Goal: Complete application form: Complete application form

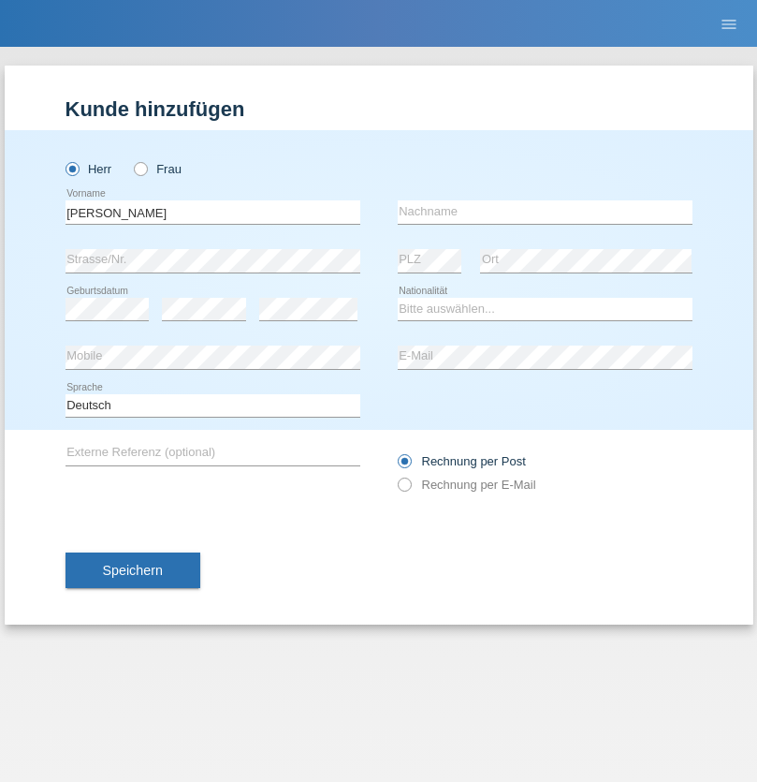
type input "[PERSON_NAME]"
click at [545, 212] on input "text" at bounding box center [545, 211] width 295 height 23
type input "Waridel"
select select "CH"
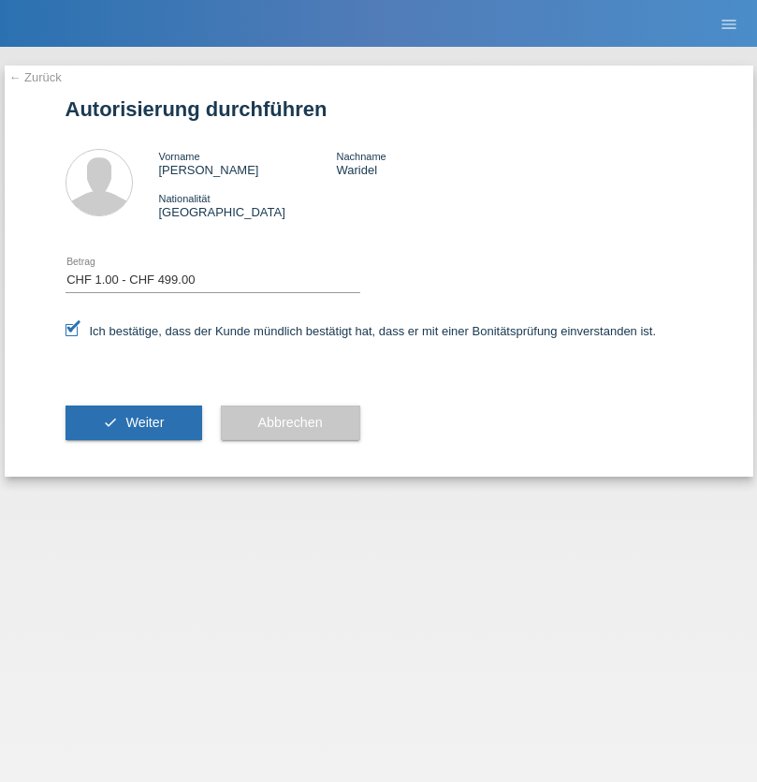
select select "1"
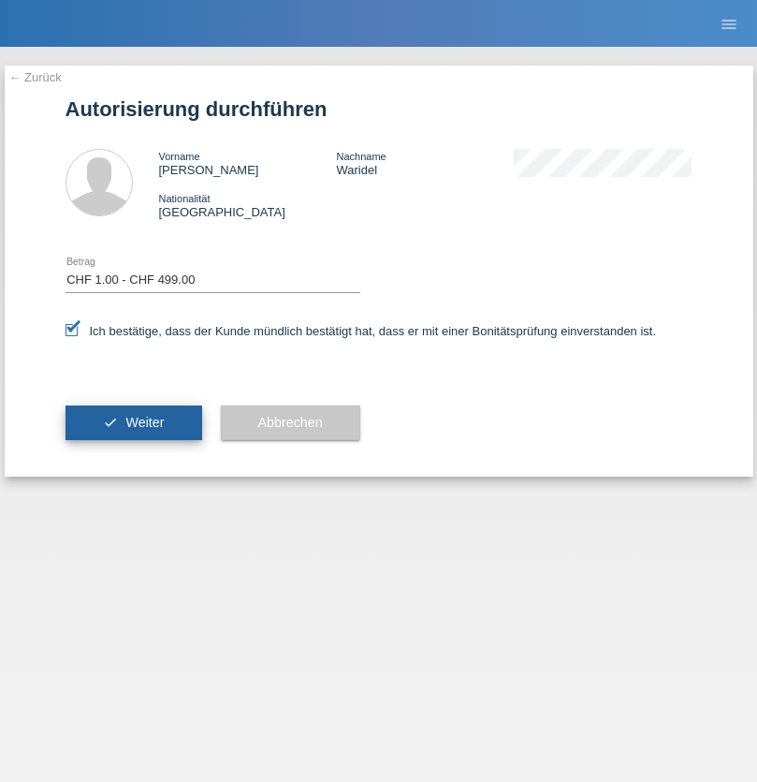
click at [133, 422] on span "Weiter" at bounding box center [144, 422] width 38 height 15
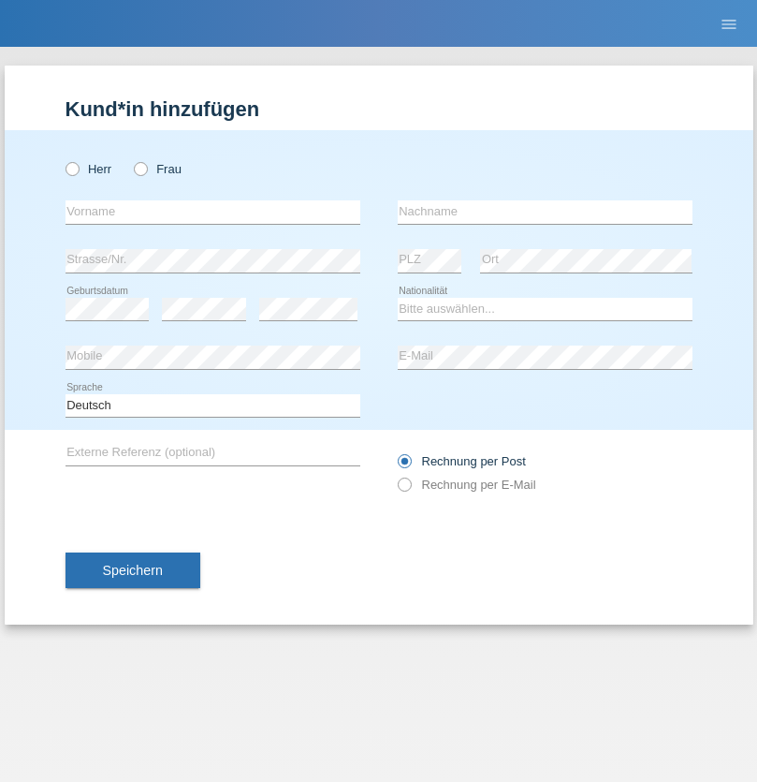
radio input "true"
click at [213, 212] on input "text" at bounding box center [213, 211] width 295 height 23
type input "Adhurim"
click at [545, 212] on input "text" at bounding box center [545, 211] width 295 height 23
type input "Shakjiri"
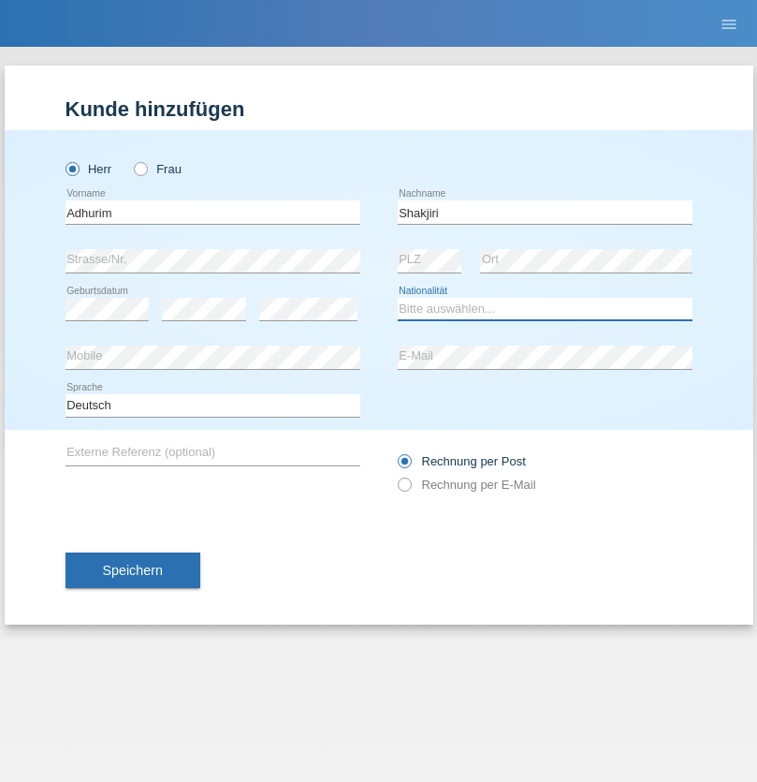
select select "CH"
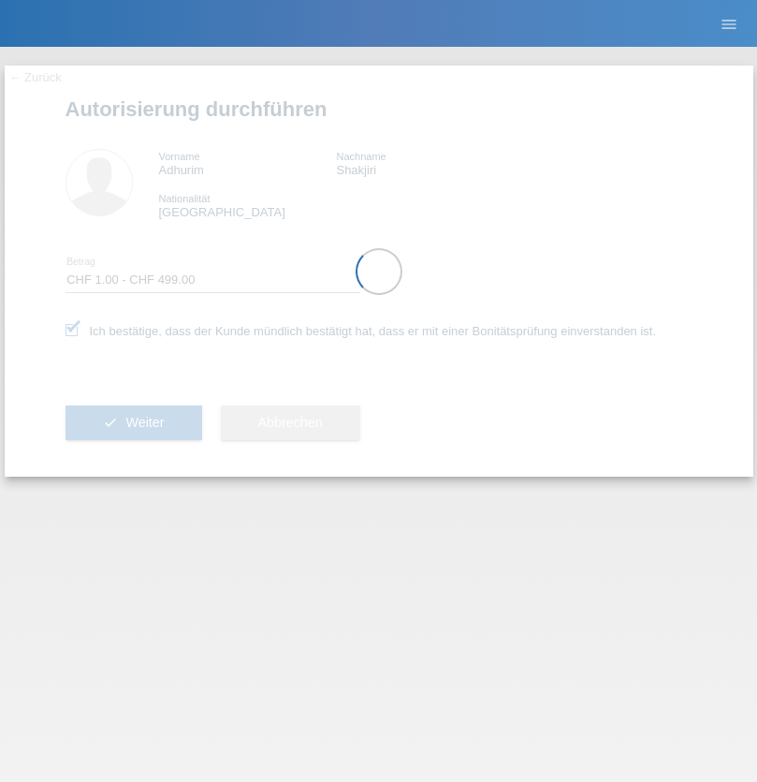
select select "1"
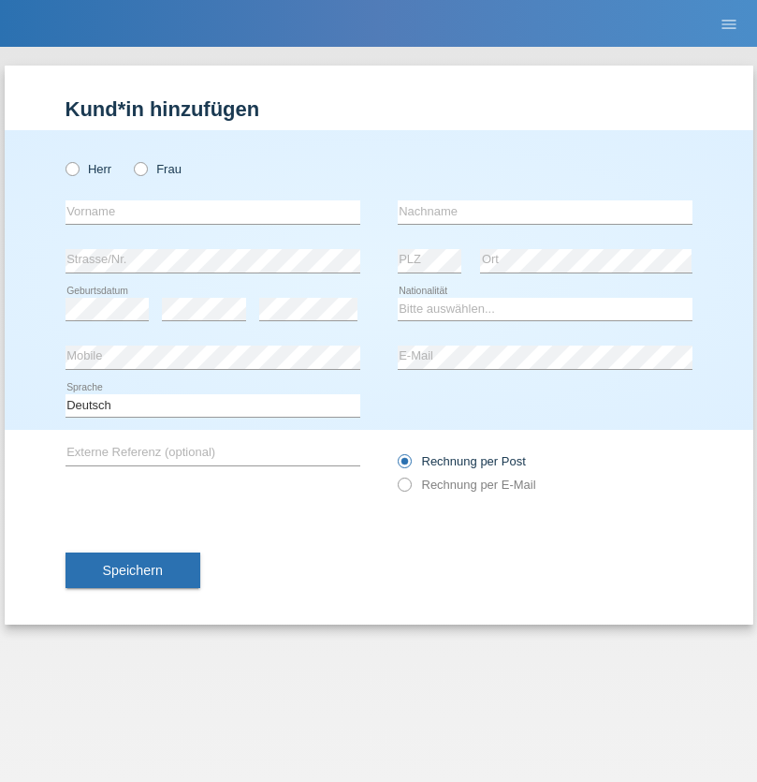
radio input "true"
click at [213, 212] on input "text" at bounding box center [213, 211] width 295 height 23
type input "Csaba"
click at [545, 212] on input "text" at bounding box center [545, 211] width 295 height 23
type input "Boros"
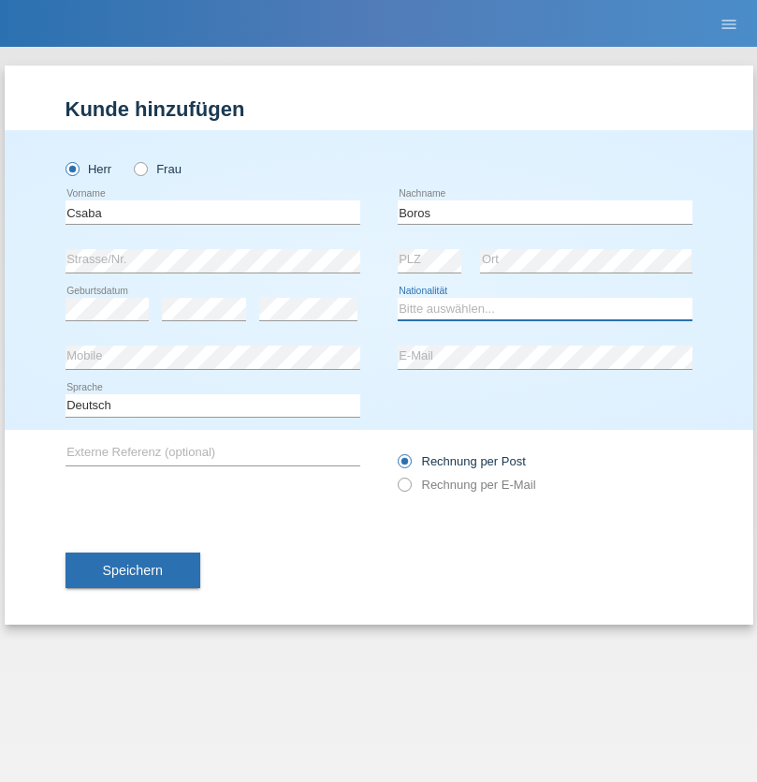
select select "CH"
radio input "true"
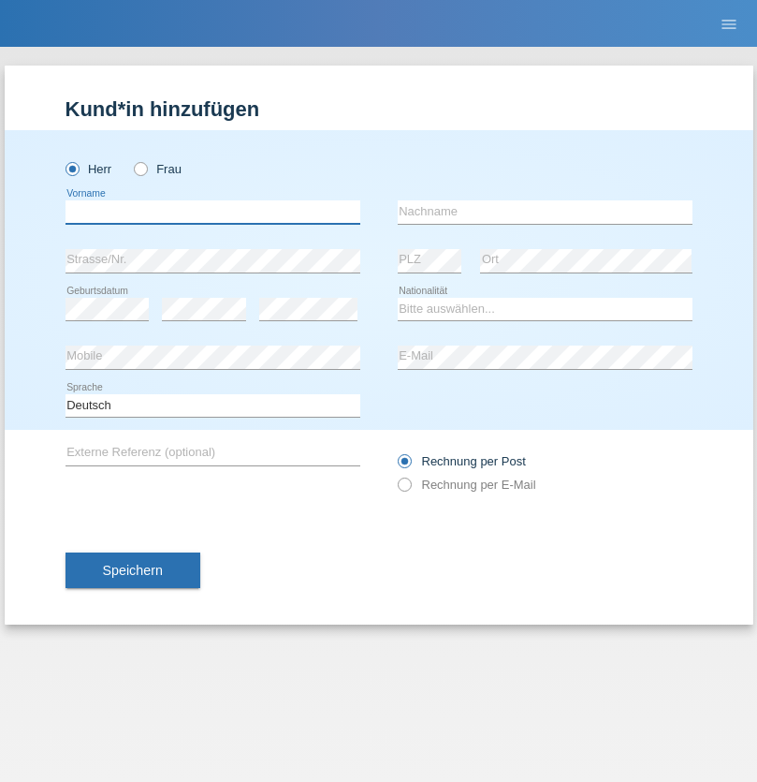
click at [213, 212] on input "text" at bounding box center [213, 211] width 295 height 23
type input "[PERSON_NAME]"
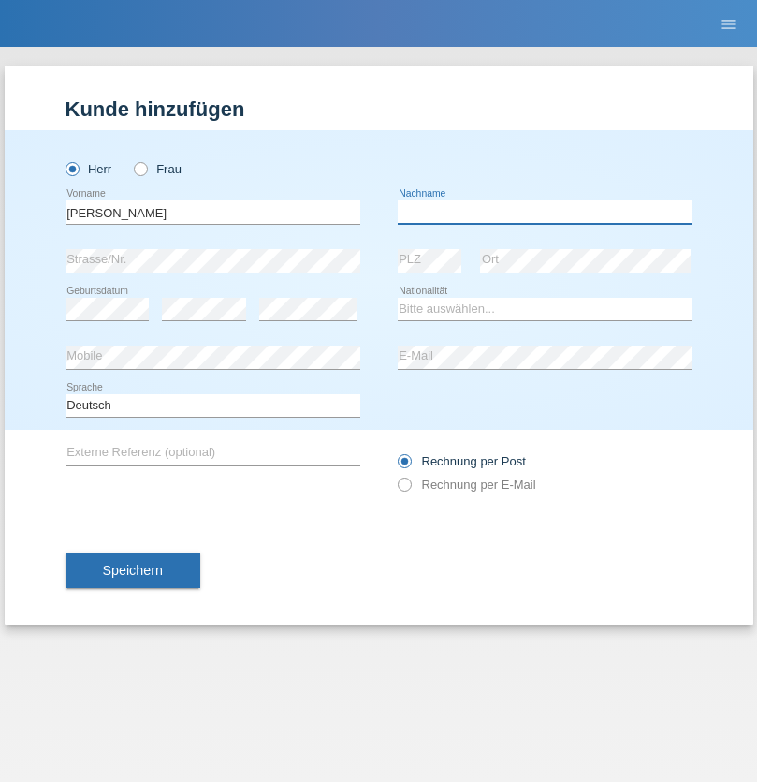
click at [545, 212] on input "text" at bounding box center [545, 211] width 295 height 23
type input "[PERSON_NAME]"
select select "PT"
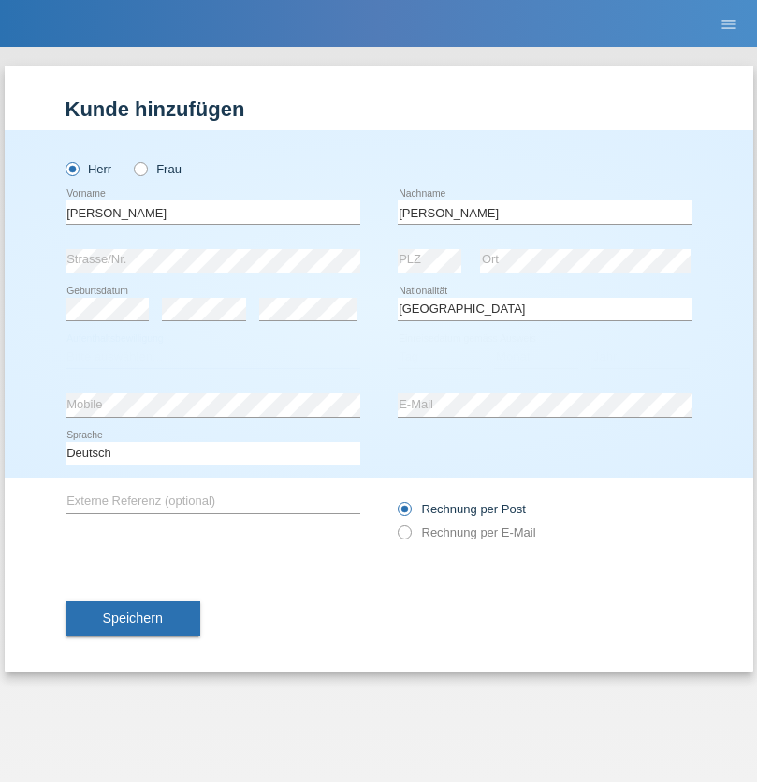
select select "C"
select select "13"
select select "07"
select select "1985"
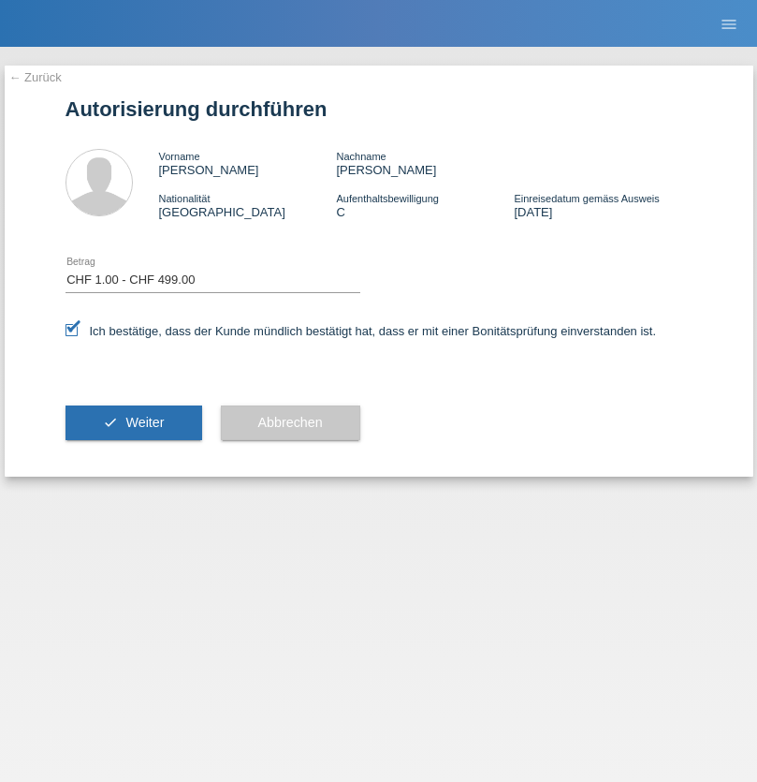
select select "1"
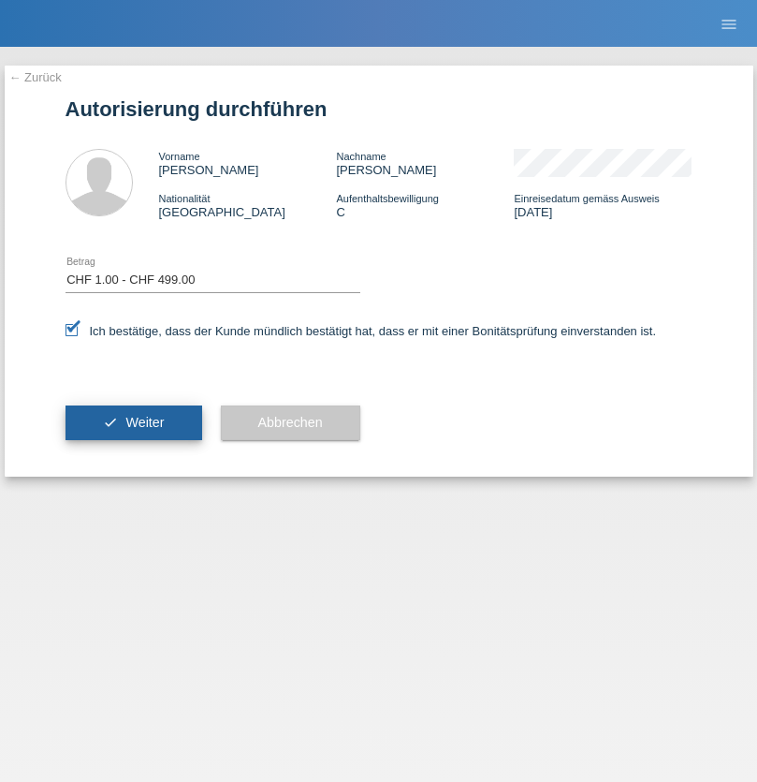
click at [133, 422] on span "Weiter" at bounding box center [144, 422] width 38 height 15
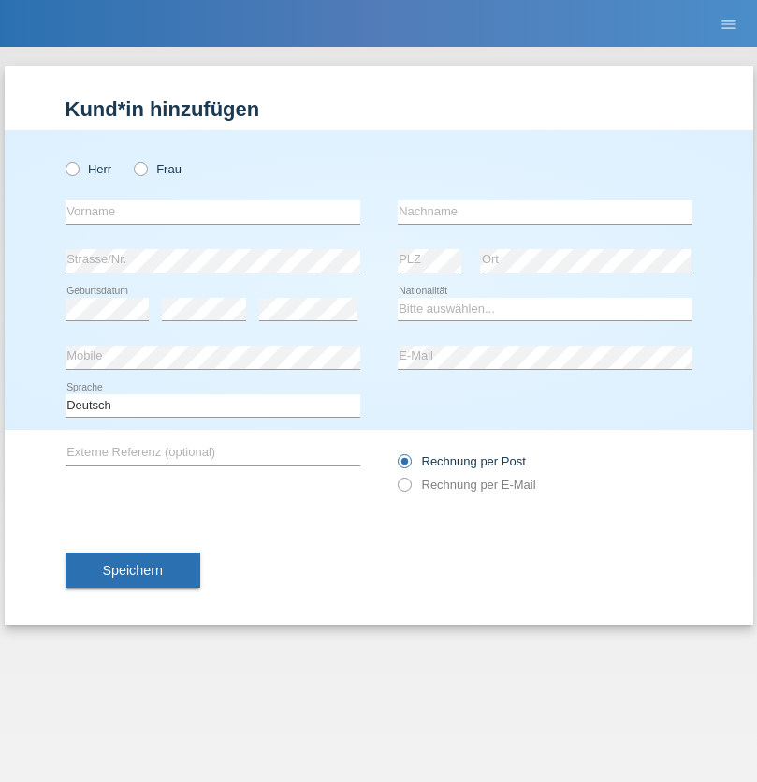
radio input "true"
click at [213, 212] on input "text" at bounding box center [213, 211] width 295 height 23
type input "Jhon"
click at [545, 212] on input "text" at bounding box center [545, 211] width 295 height 23
type input "[PERSON_NAME]"
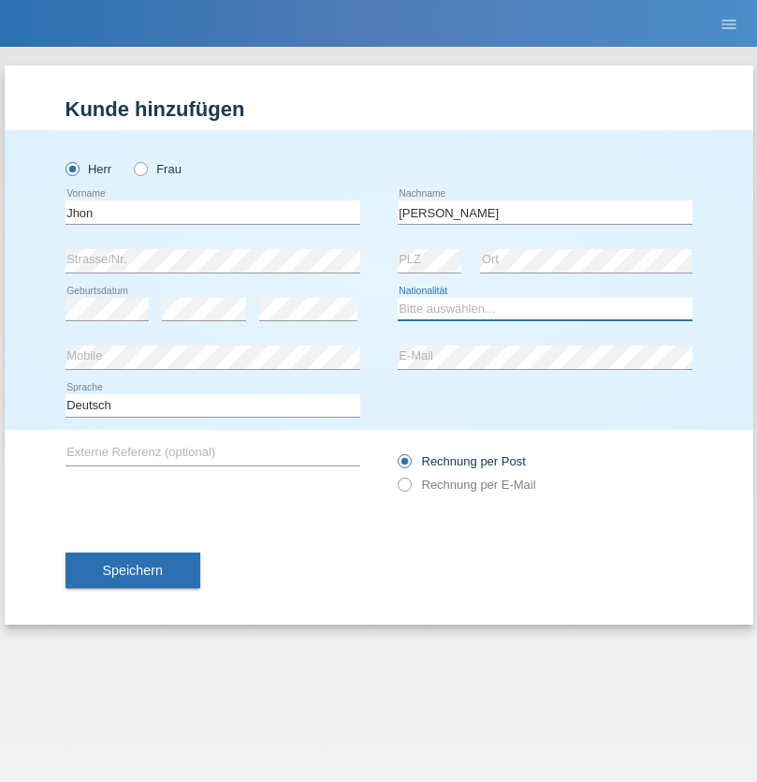
select select "CH"
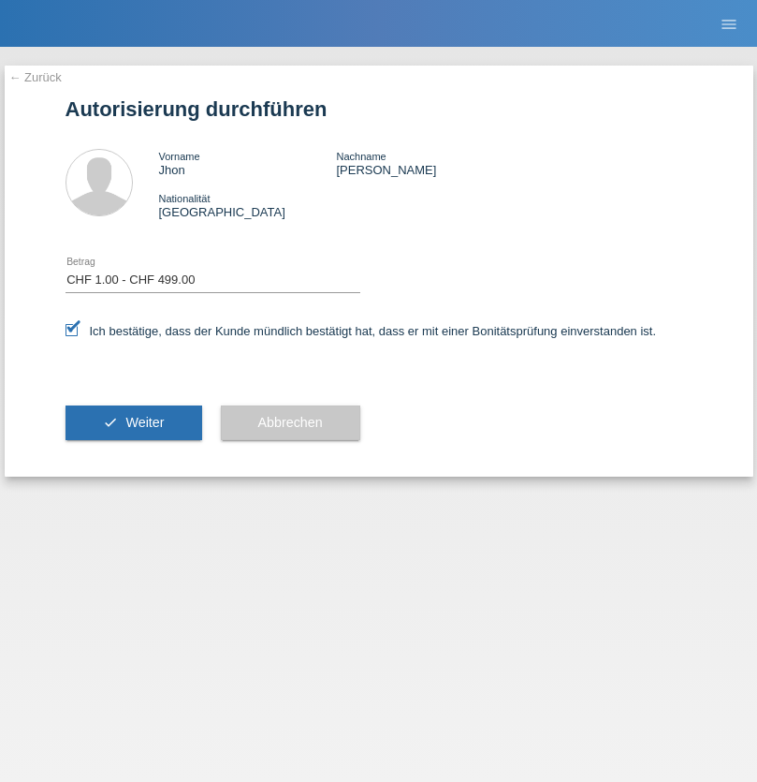
select select "1"
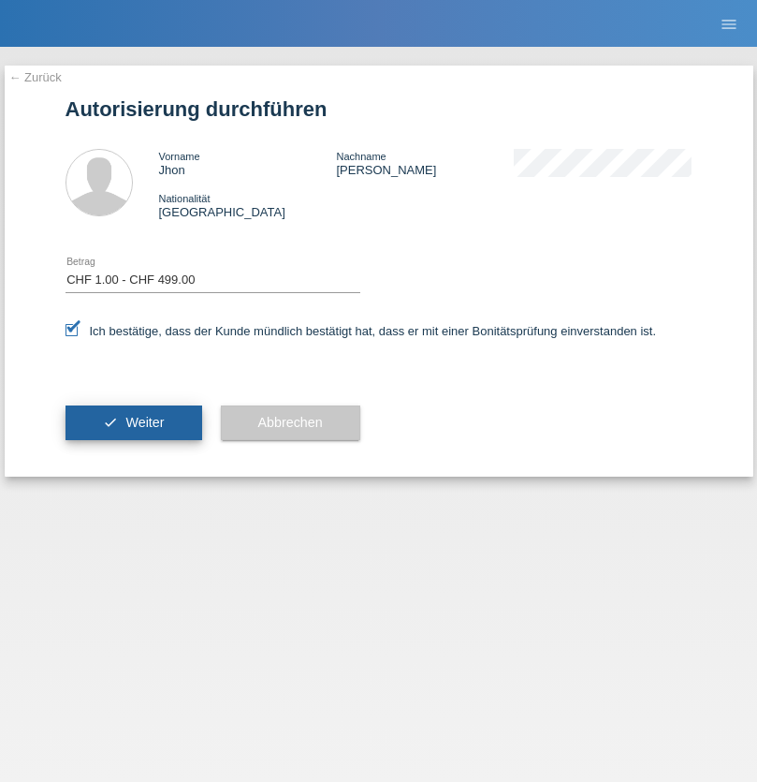
click at [133, 422] on span "Weiter" at bounding box center [144, 422] width 38 height 15
